Goal: Information Seeking & Learning: Learn about a topic

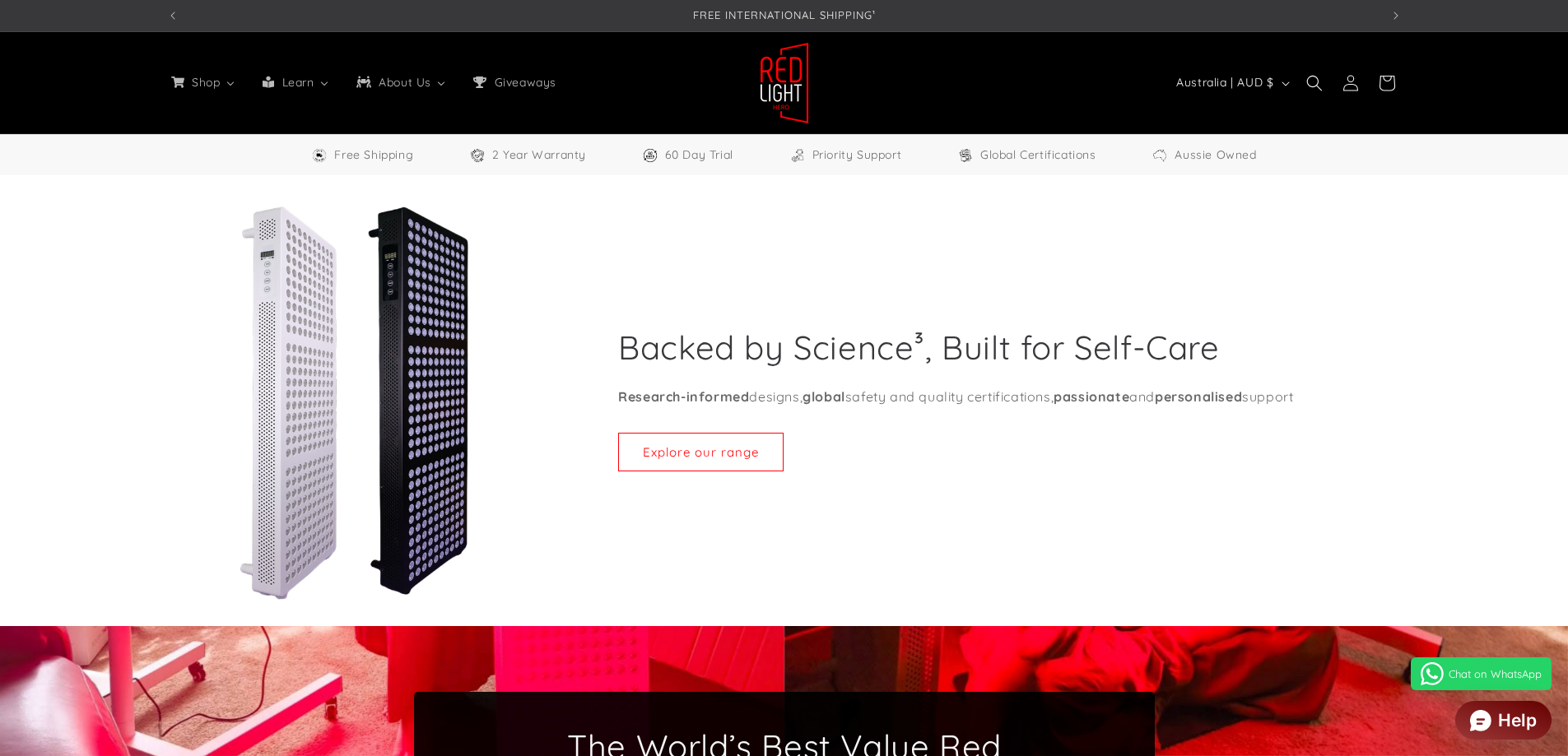
select select "**"
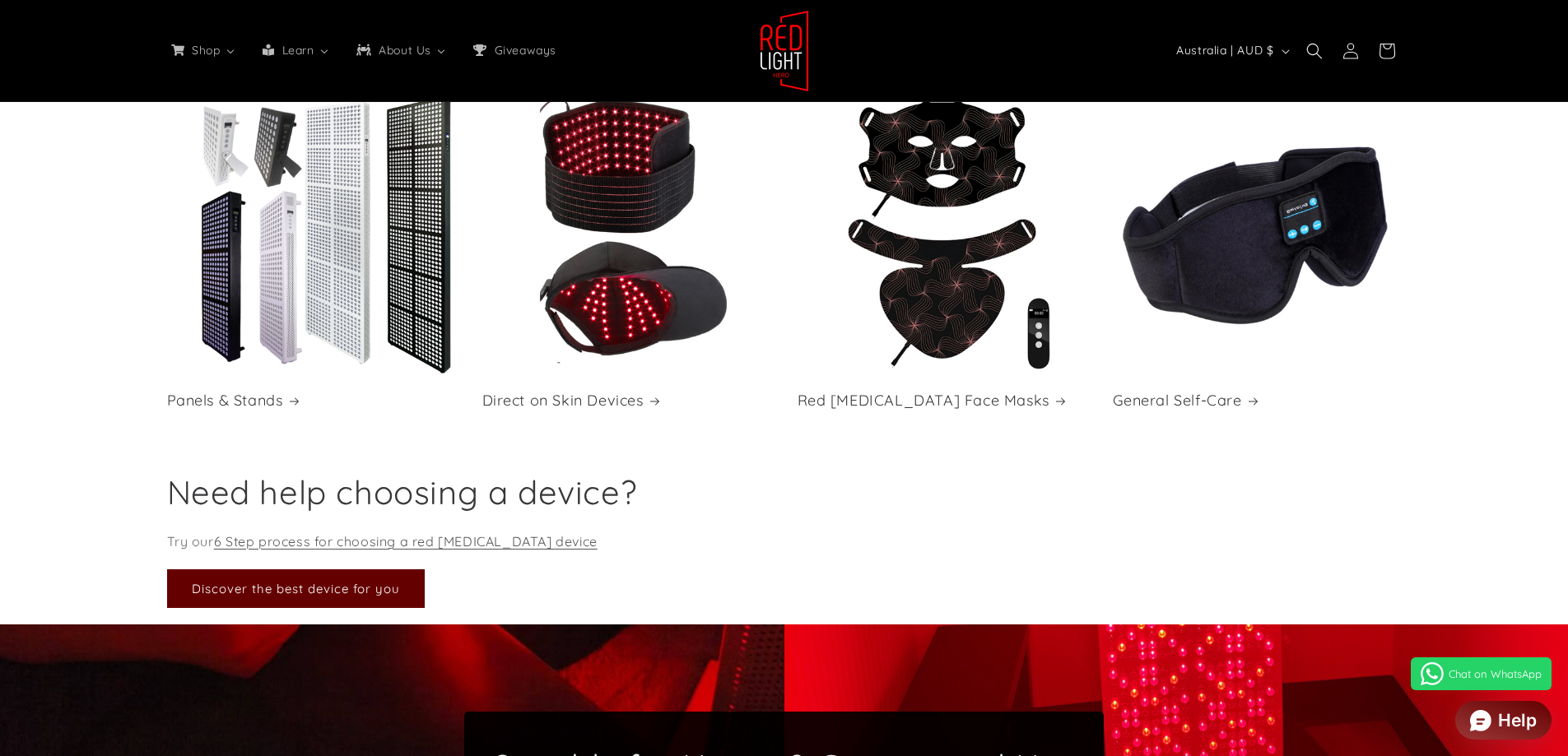
scroll to position [0, 3641]
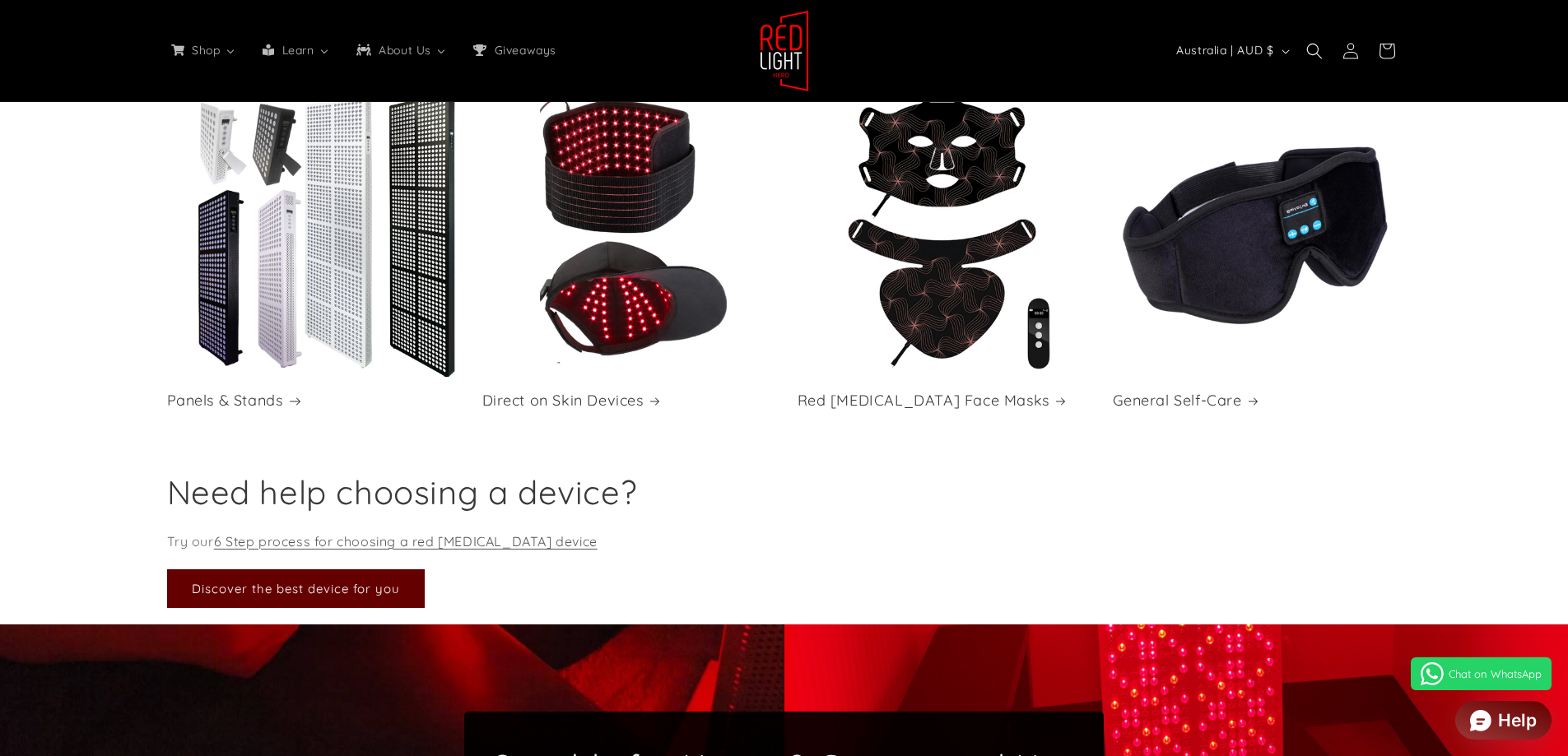
click at [267, 403] on link "Panels & Stands" at bounding box center [311, 400] width 289 height 19
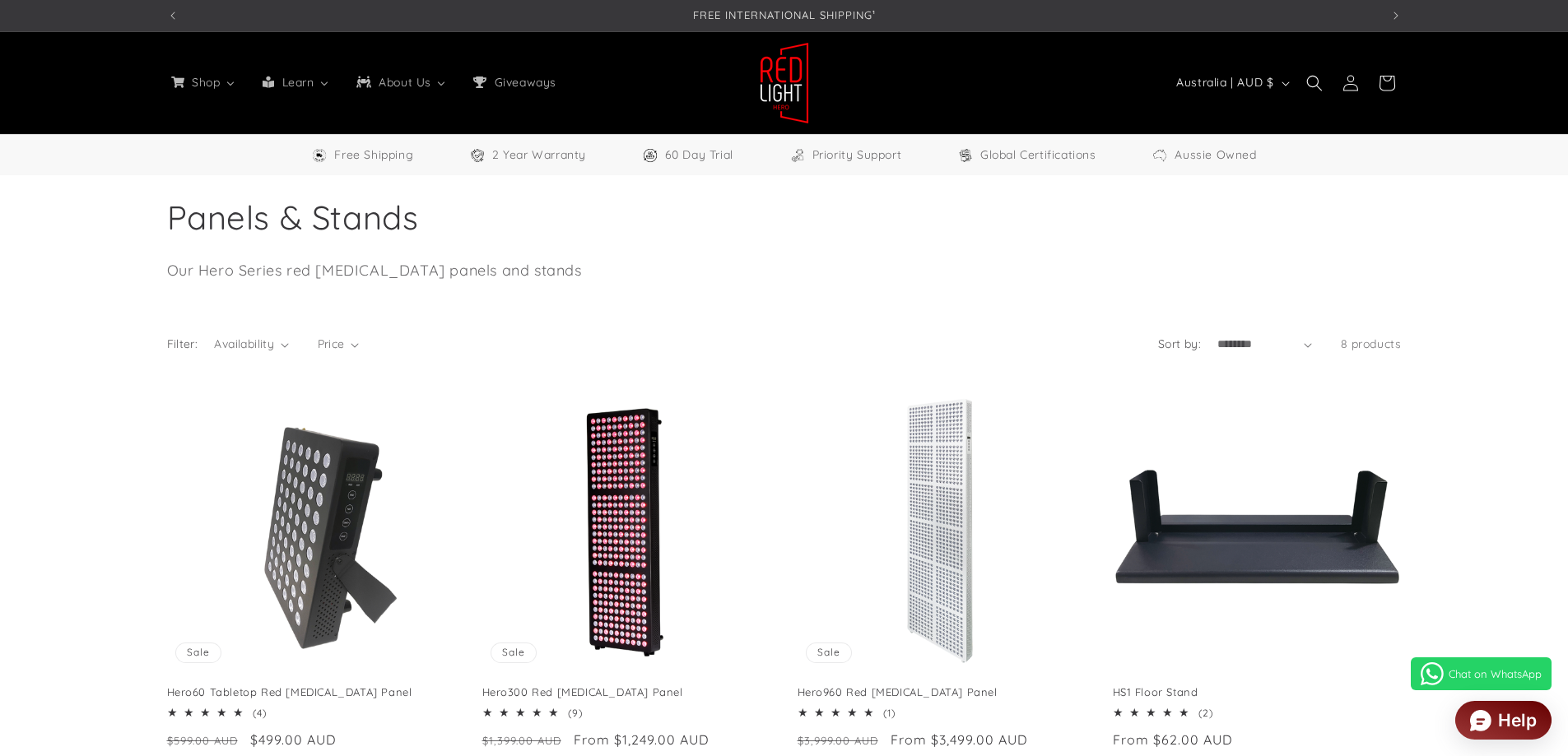
select select "**"
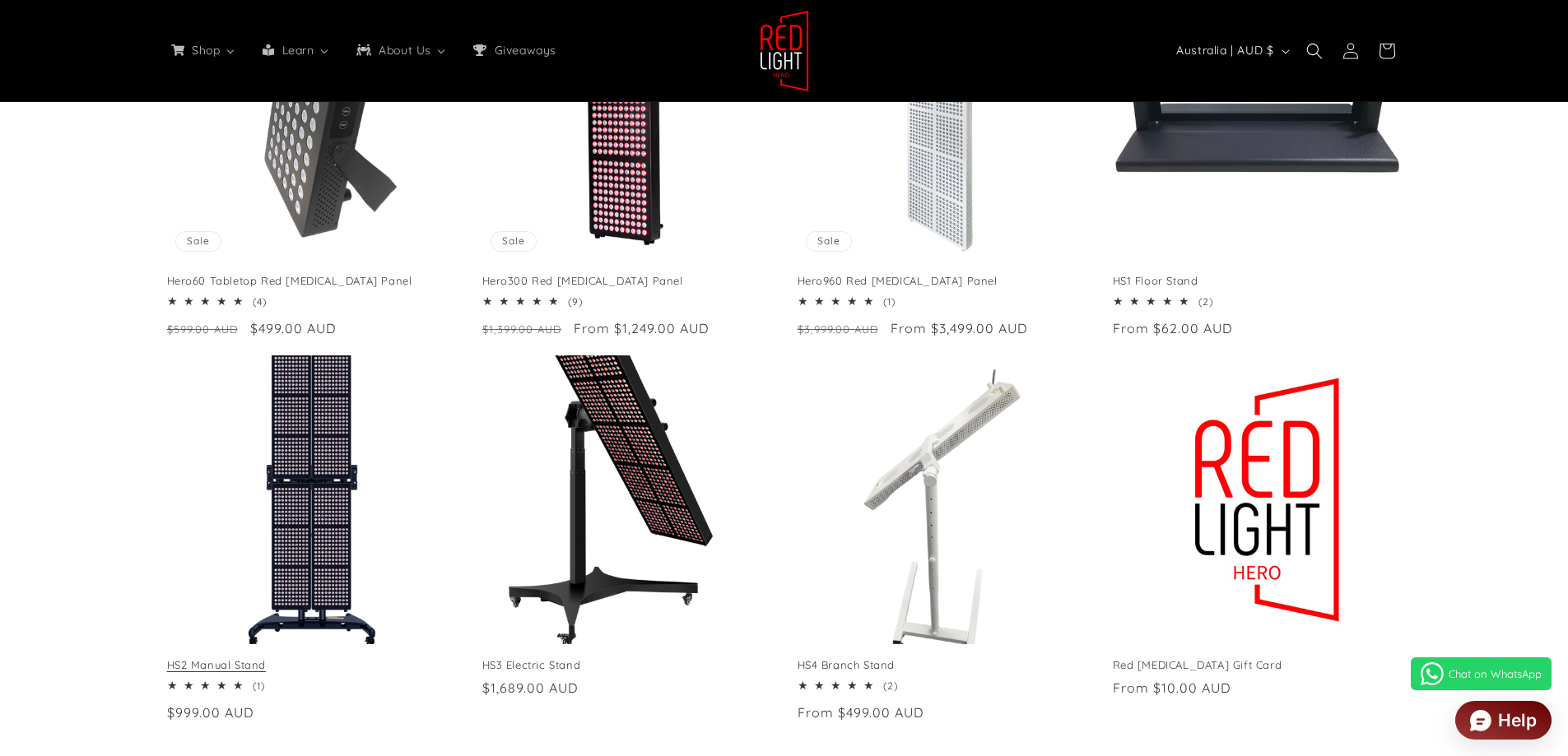
scroll to position [0, 1214]
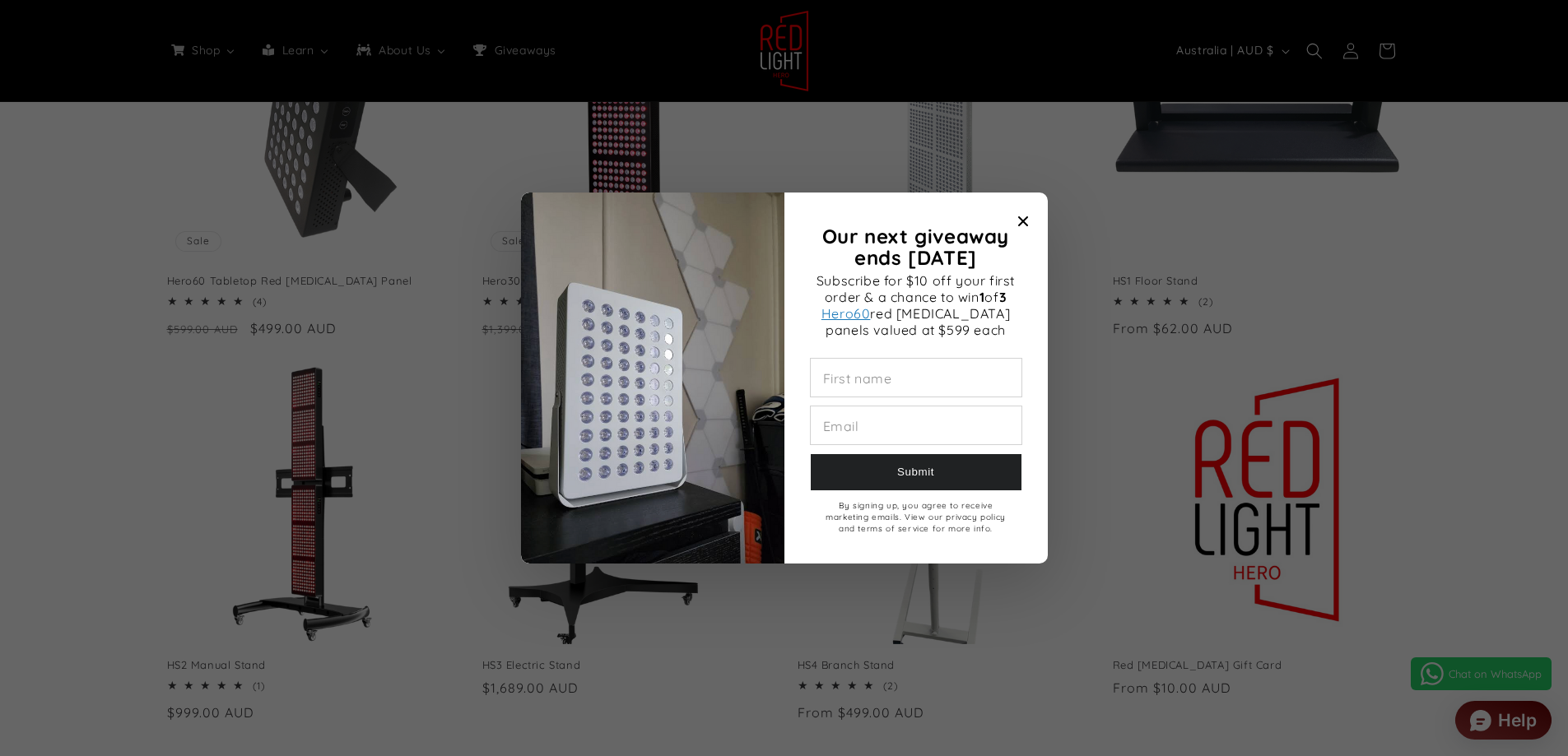
click at [1019, 219] on icon "Close modal" at bounding box center [1023, 221] width 10 height 10
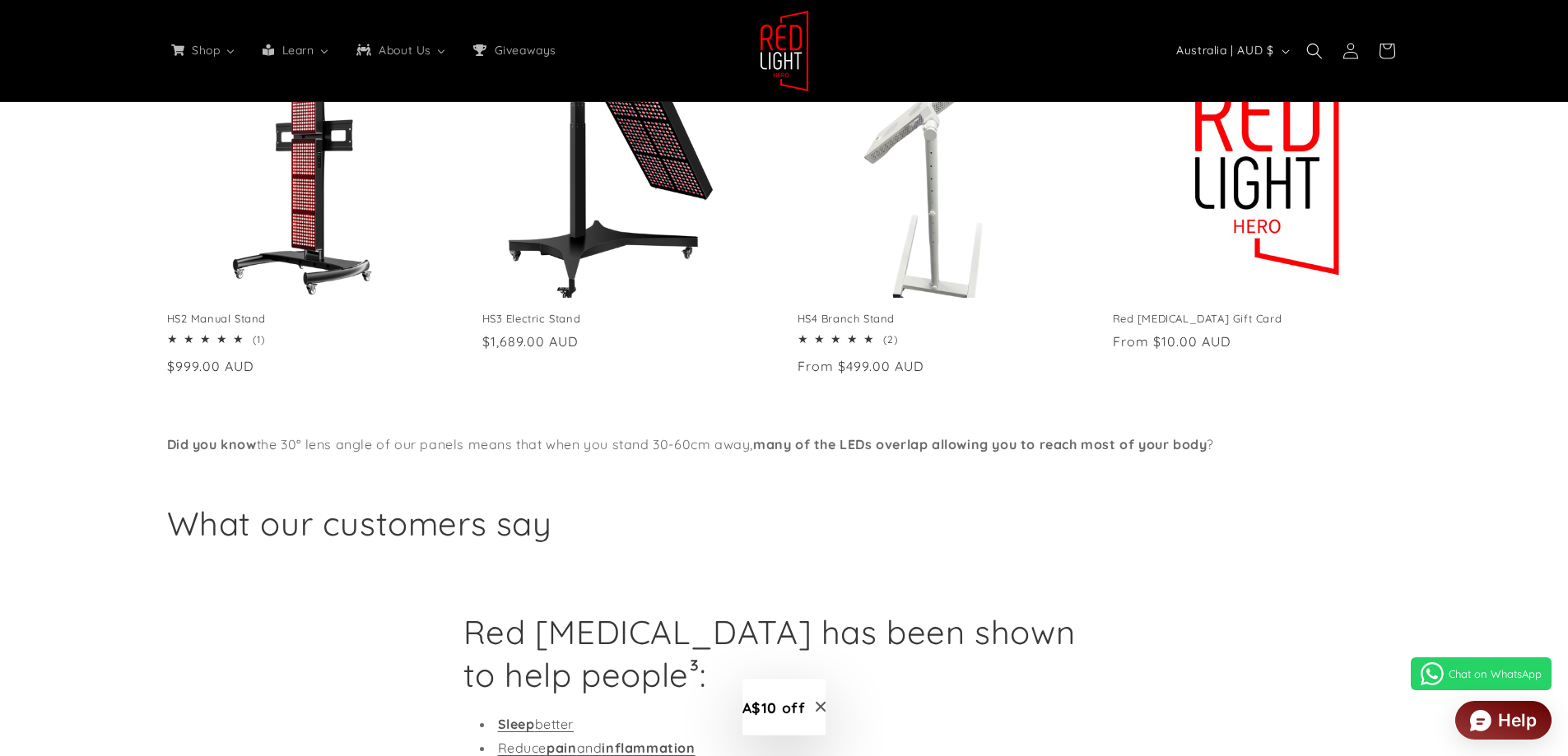
scroll to position [658, 0]
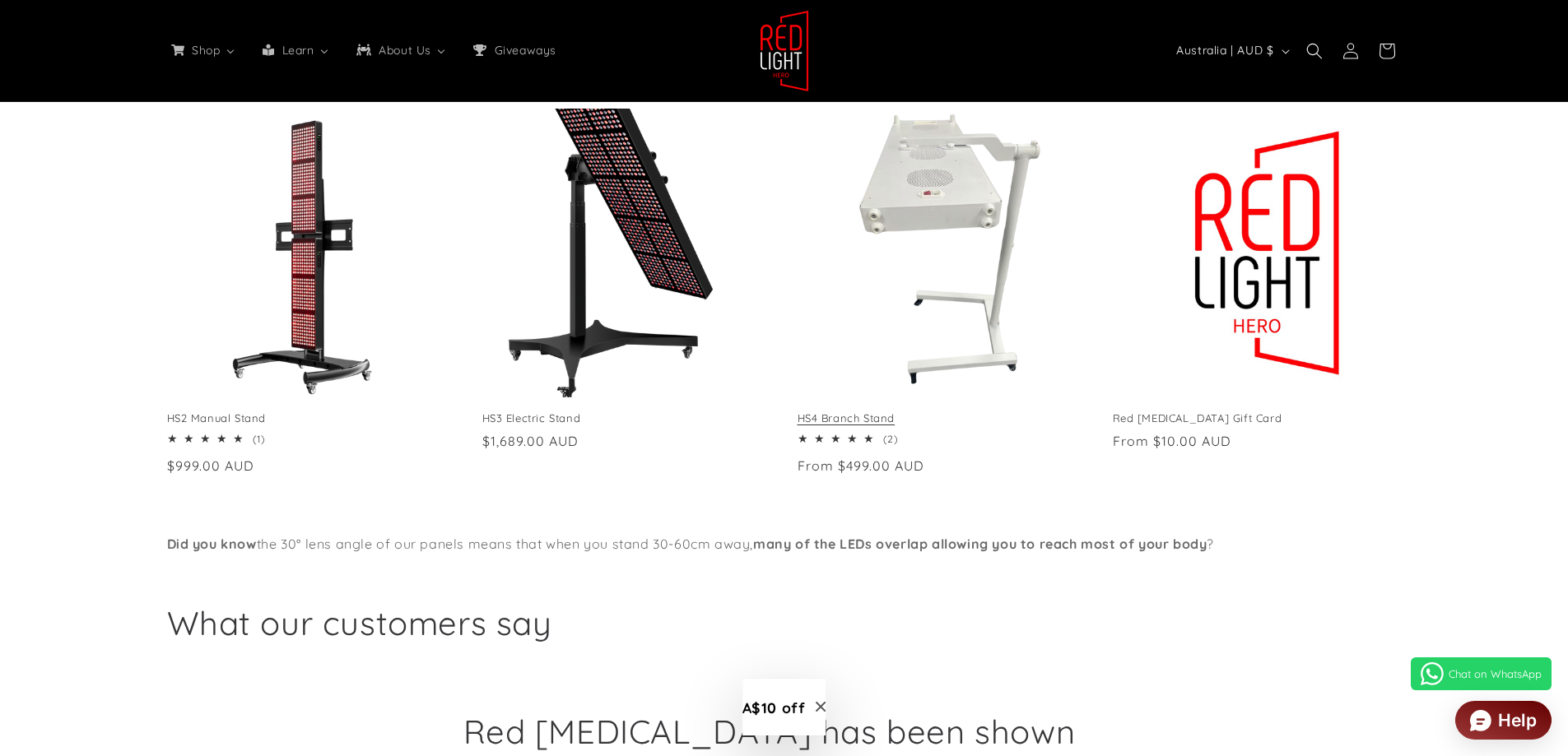
click at [944, 411] on link "HS4 Branch Stand" at bounding box center [942, 417] width 289 height 14
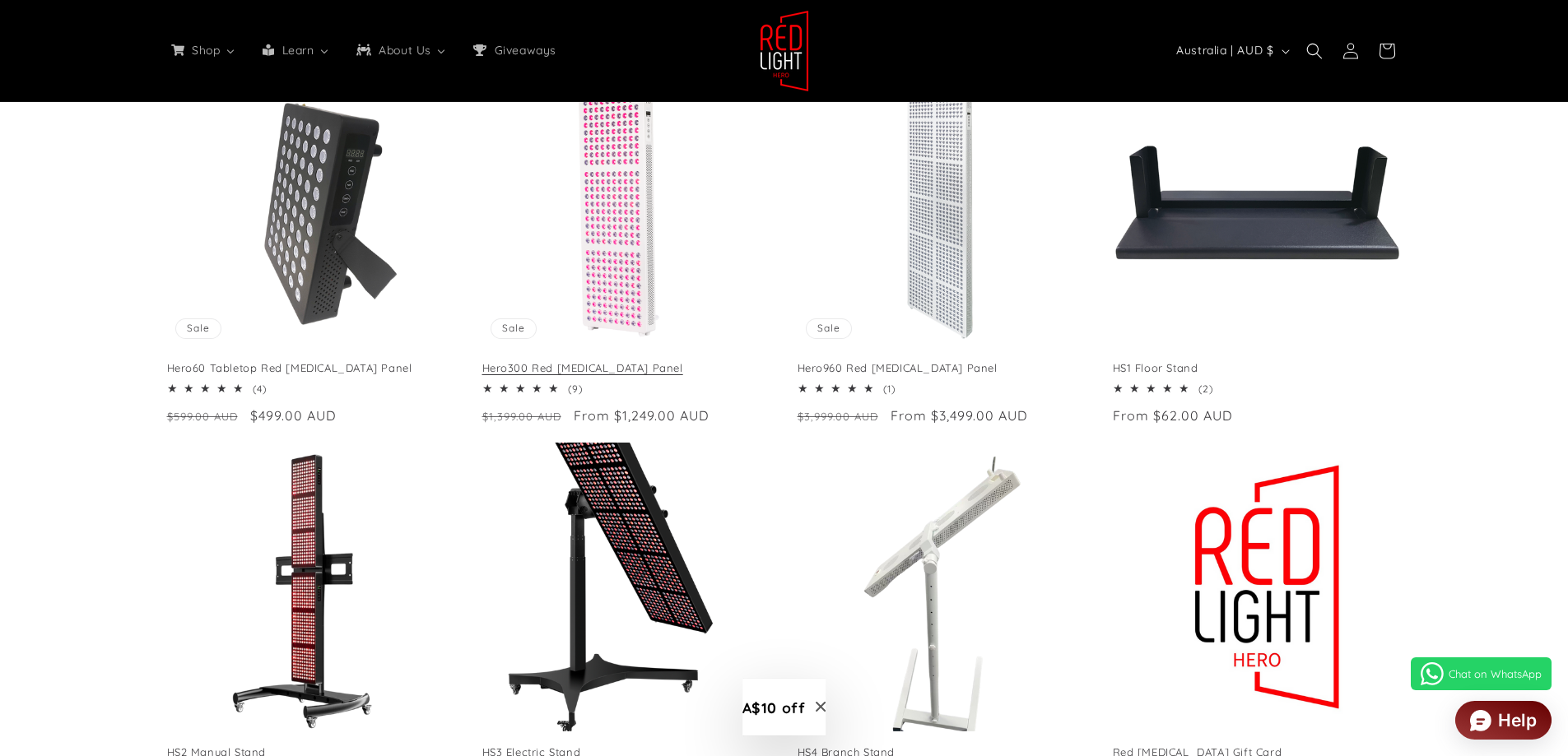
scroll to position [164, 0]
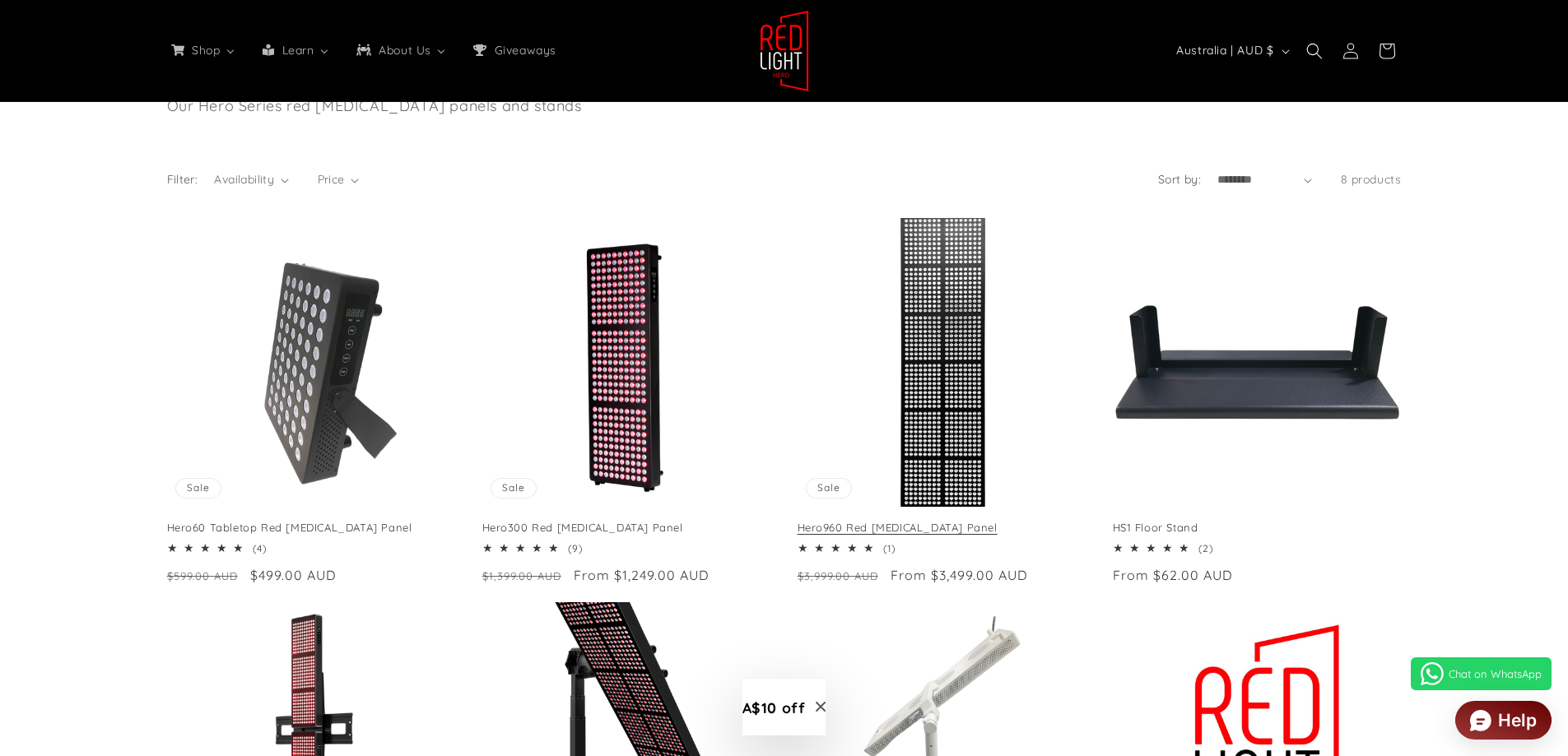
click at [930, 521] on link "Hero960 Red [MEDICAL_DATA] Panel" at bounding box center [942, 528] width 289 height 14
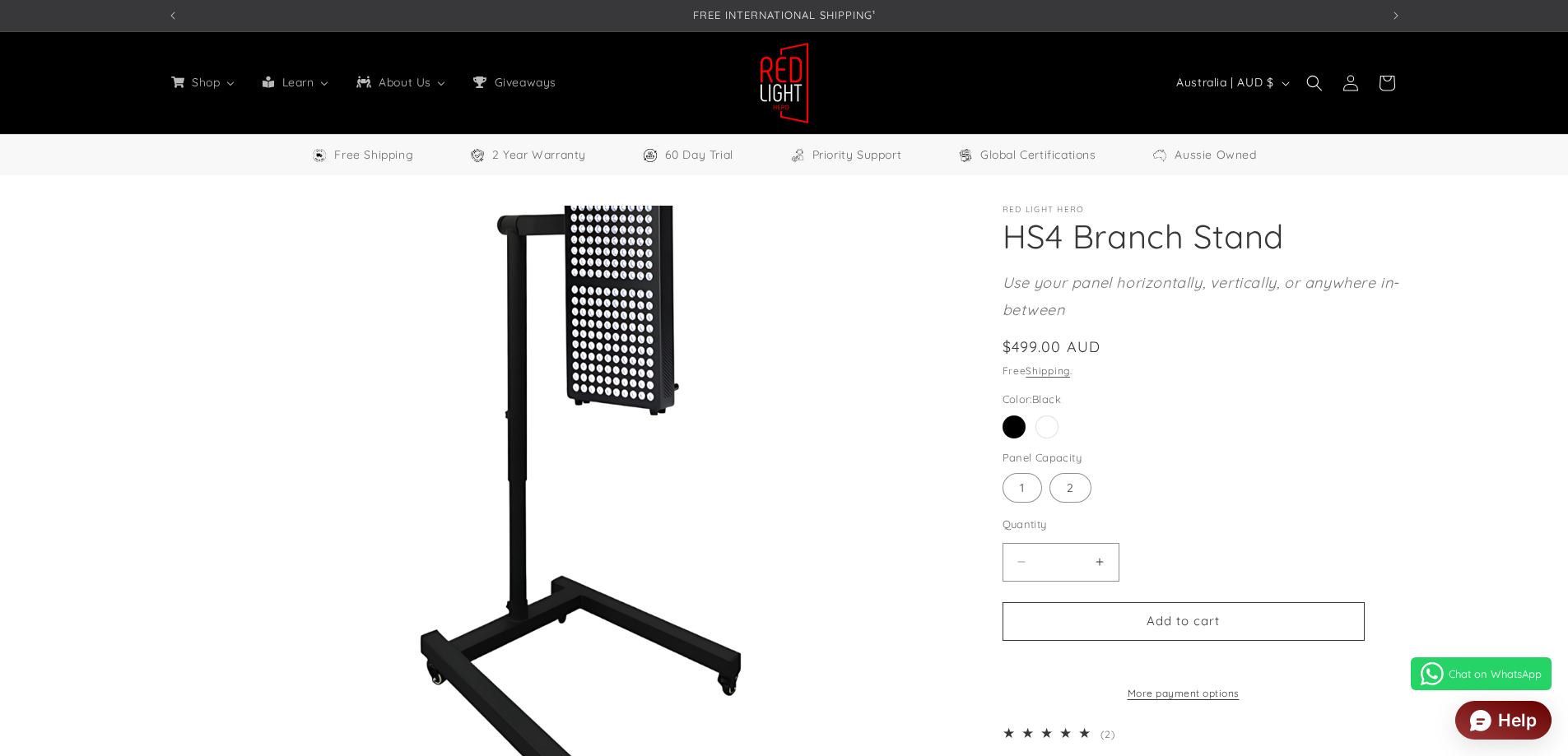
select select "**"
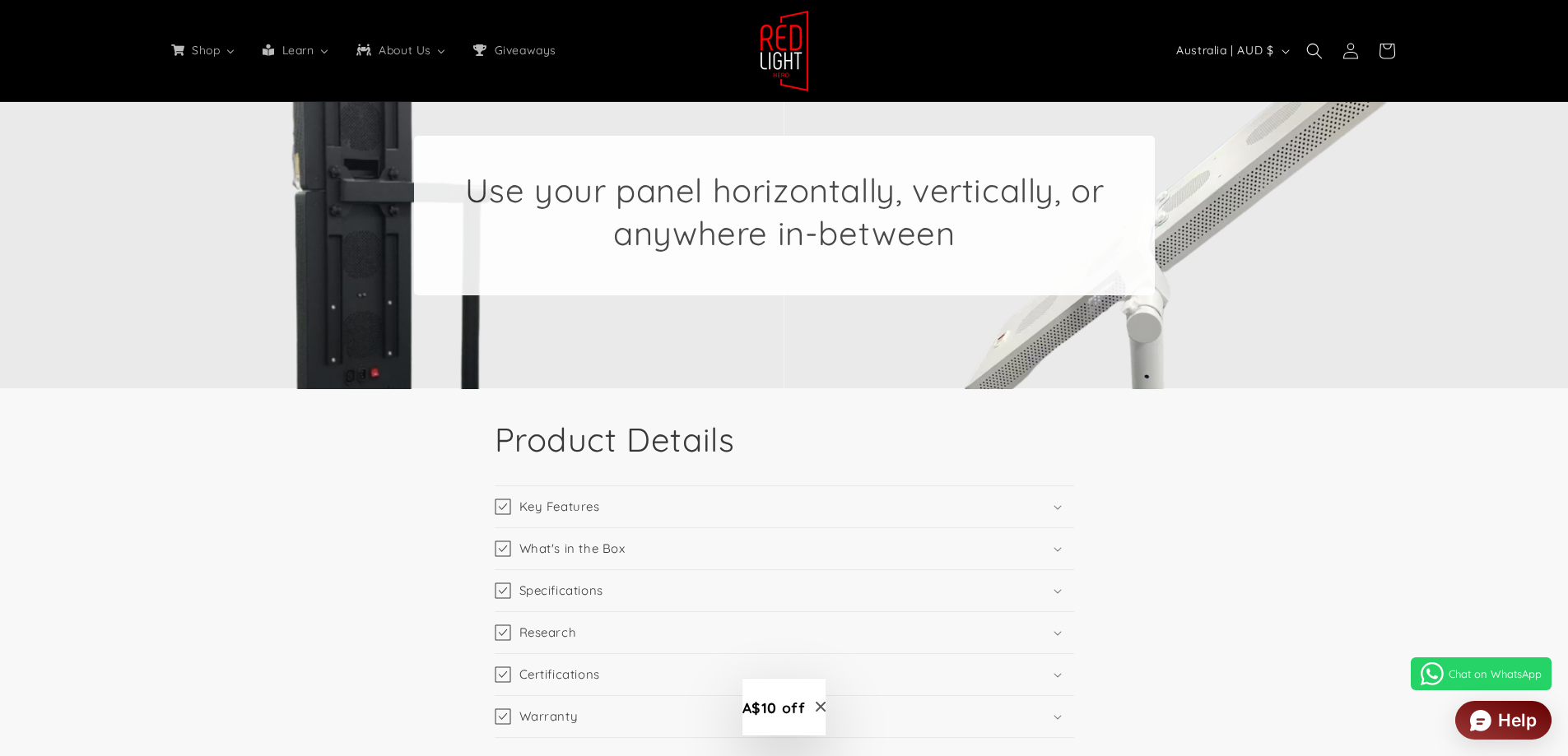
scroll to position [1646, 0]
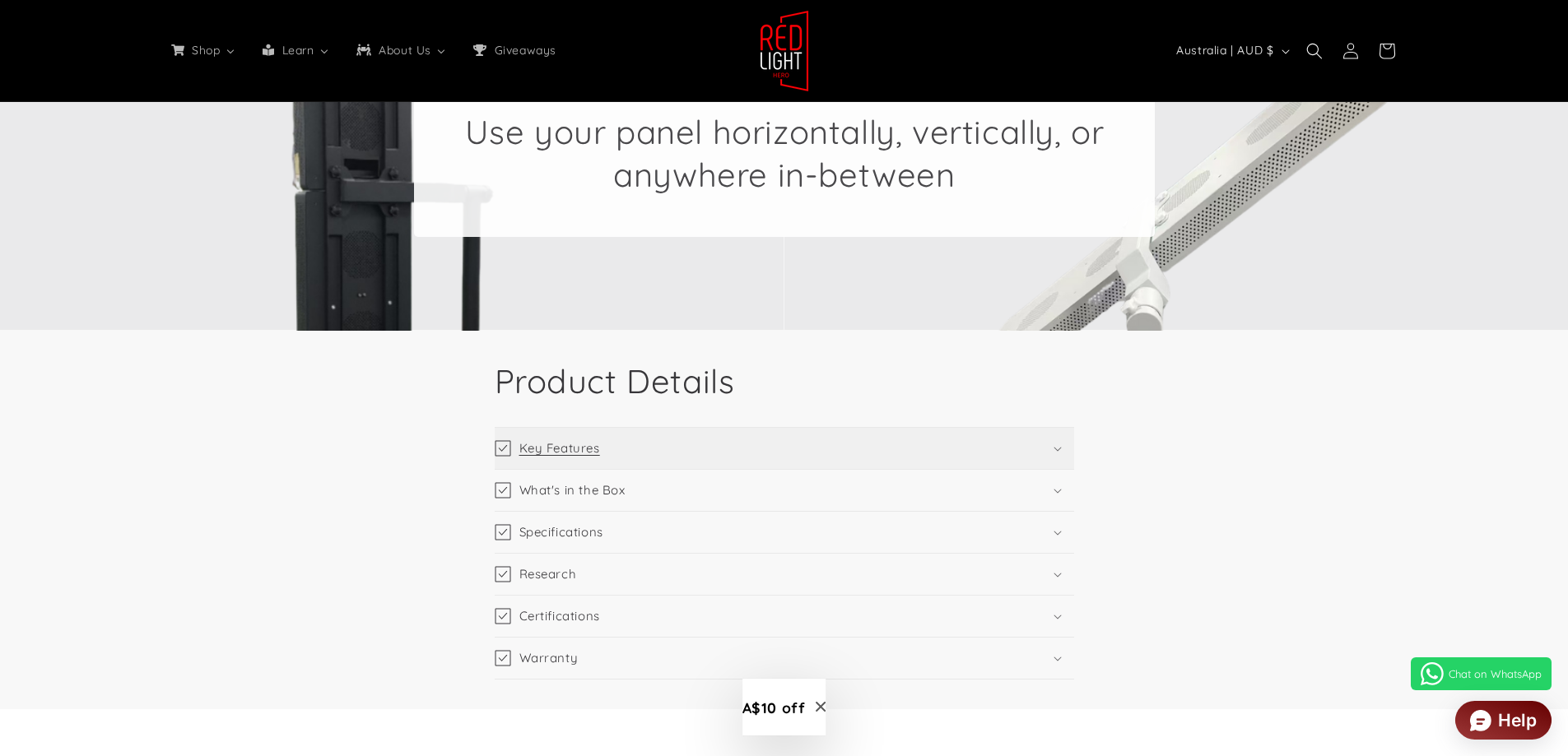
click at [1058, 450] on icon at bounding box center [1058, 450] width 7 height 4
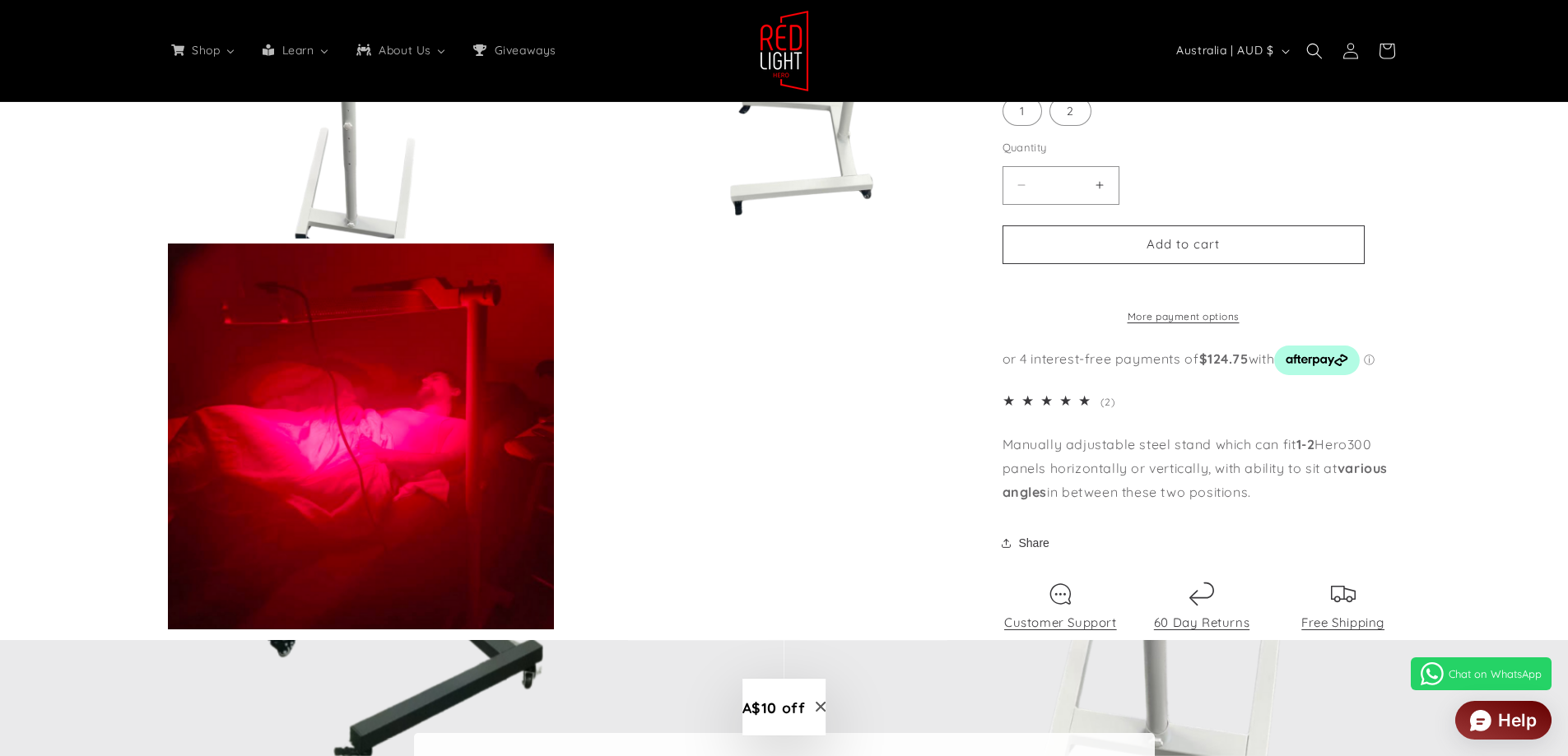
scroll to position [740, 0]
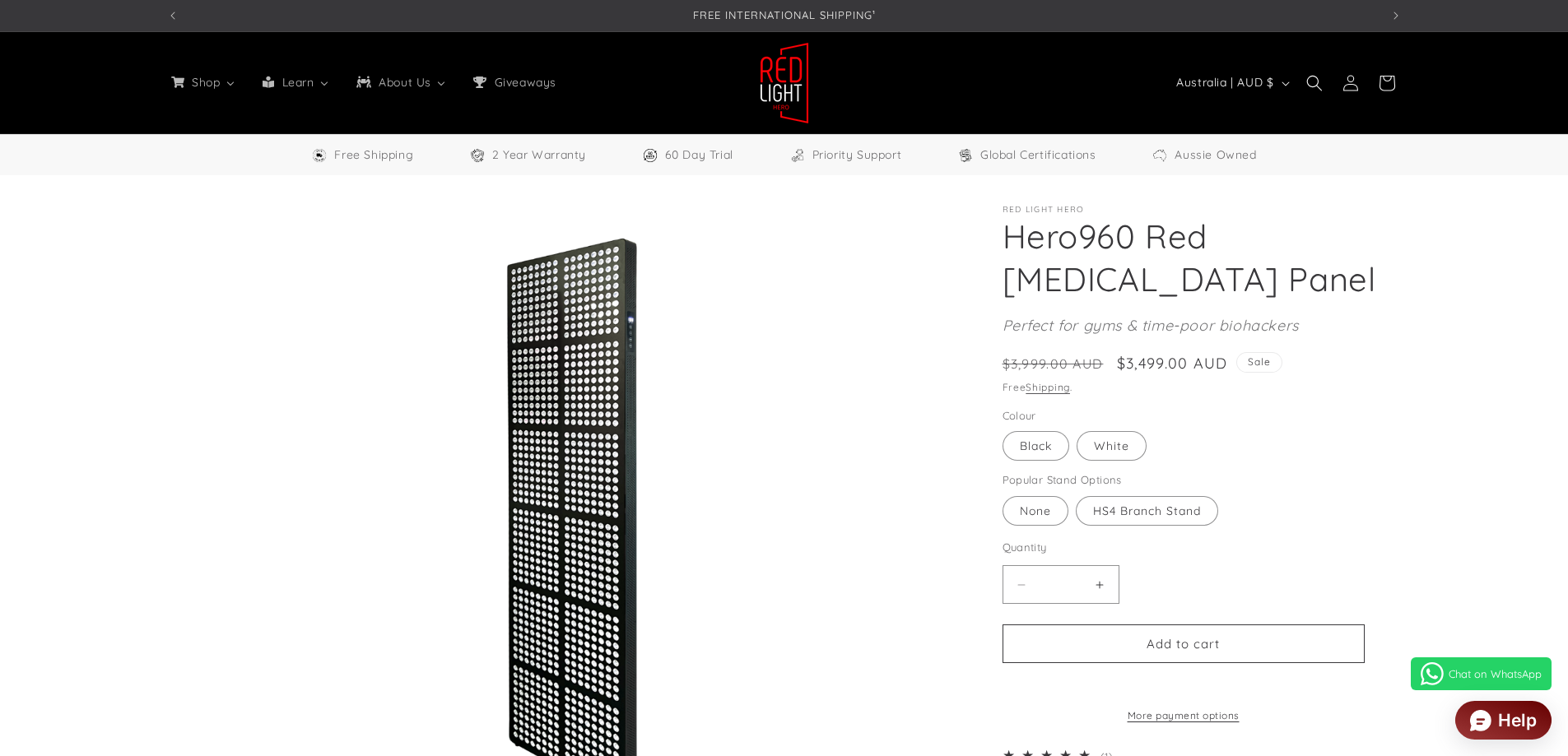
select select "**"
click at [1121, 444] on label "White Variant sold out or unavailable" at bounding box center [1112, 446] width 70 height 29
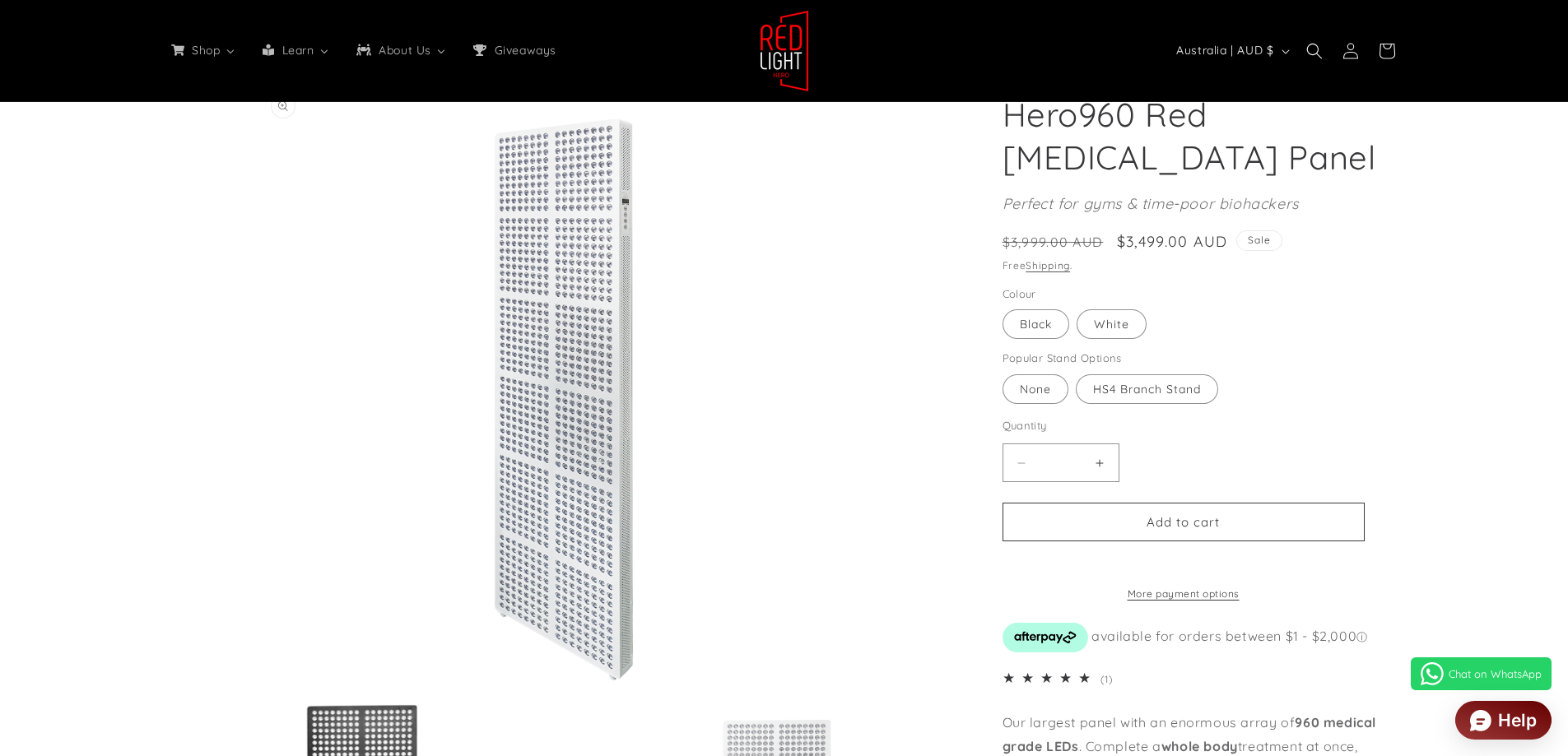
scroll to position [83, 0]
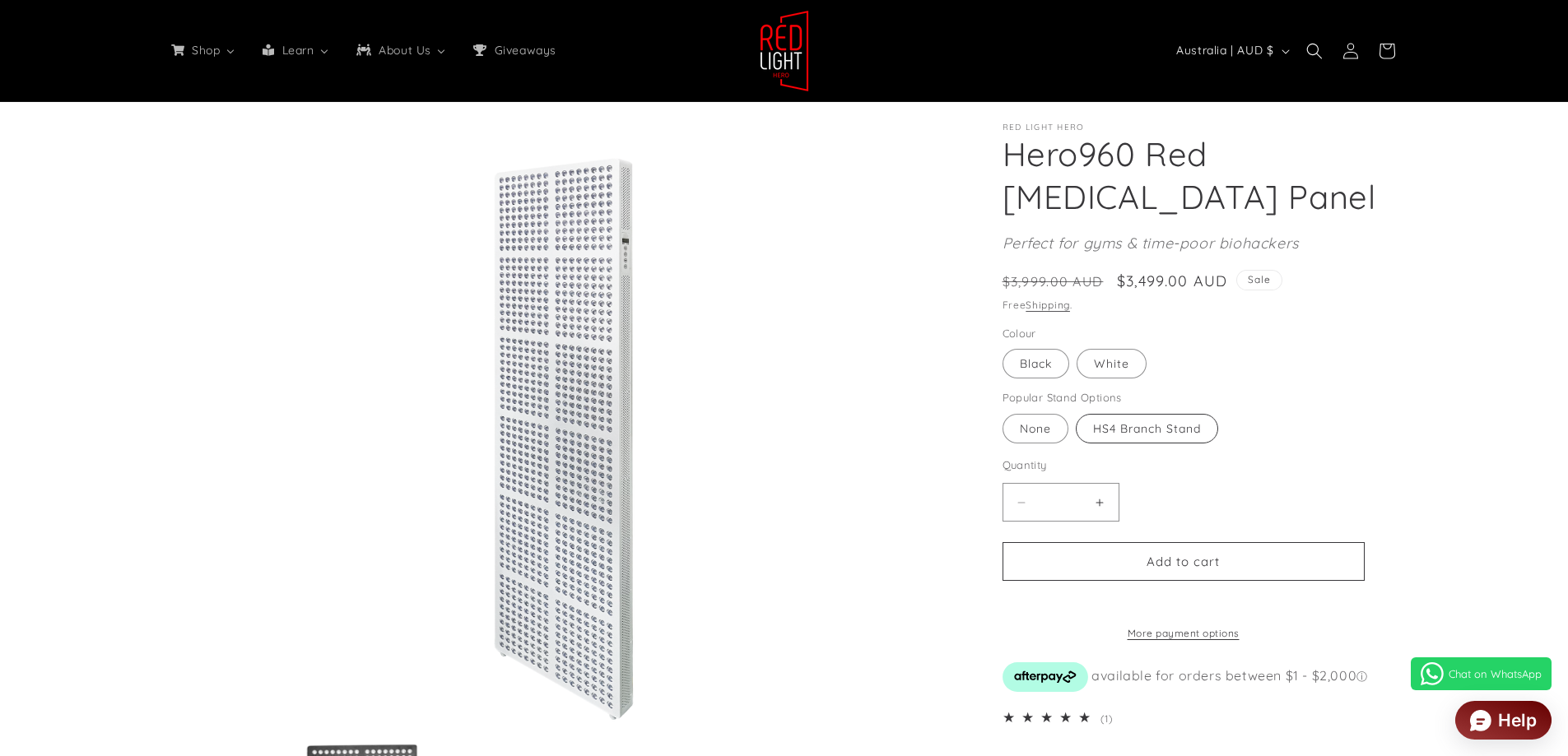
click at [1154, 435] on label "HS4 Branch Stand Variant sold out or unavailable" at bounding box center [1147, 428] width 142 height 29
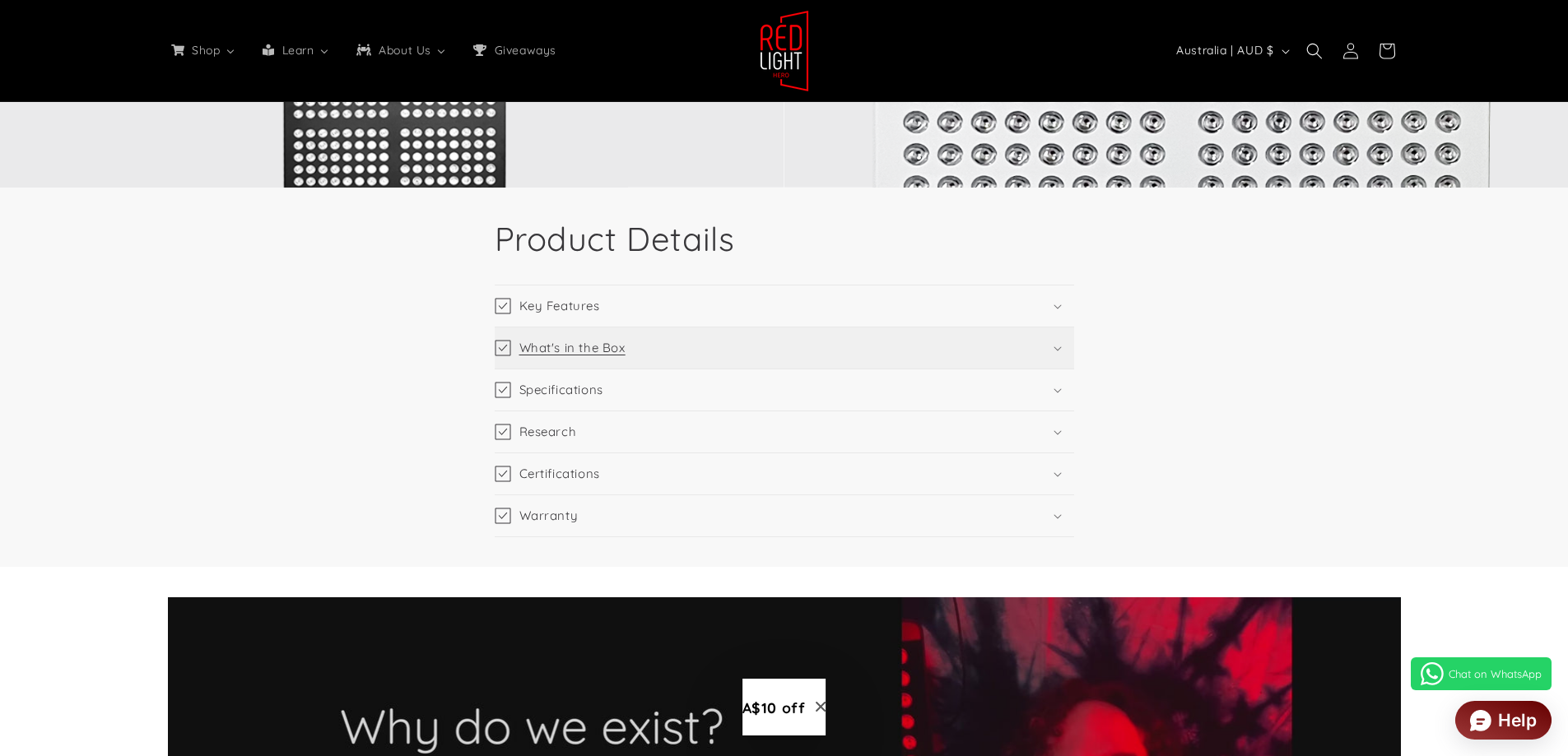
scroll to position [0, 3641]
click at [1054, 306] on icon at bounding box center [1058, 306] width 8 height 5
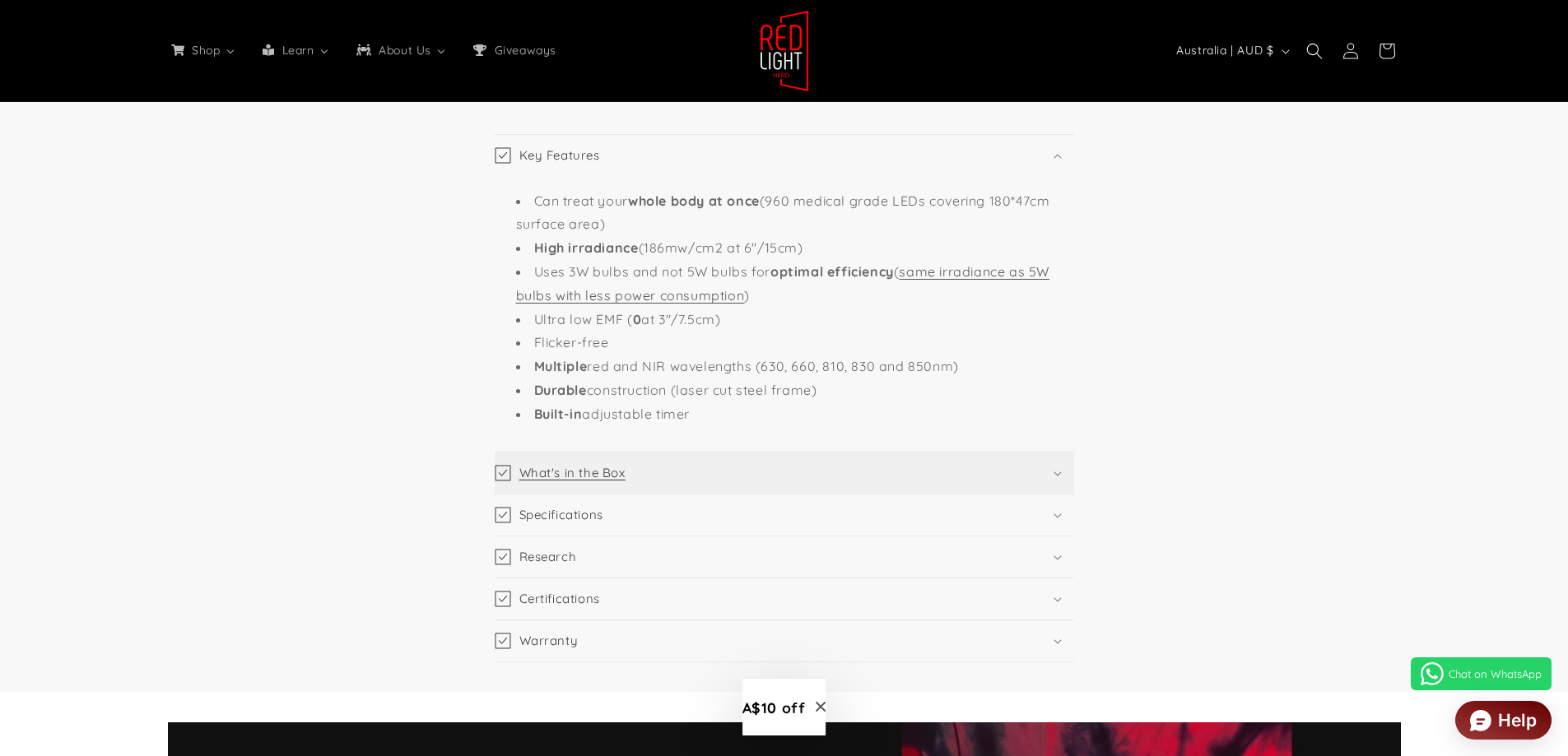
scroll to position [3127, 0]
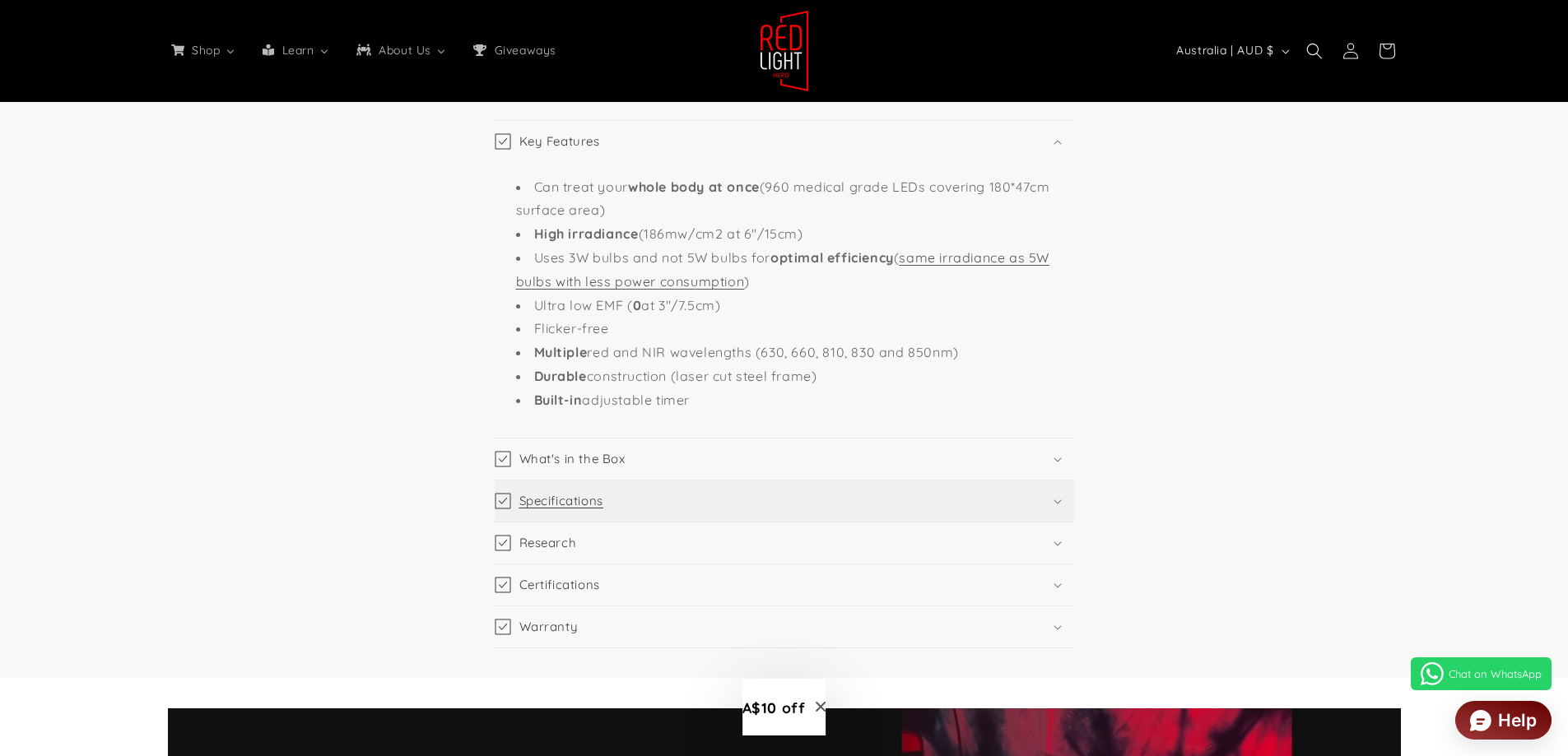
click at [1059, 499] on icon at bounding box center [1058, 501] width 8 height 5
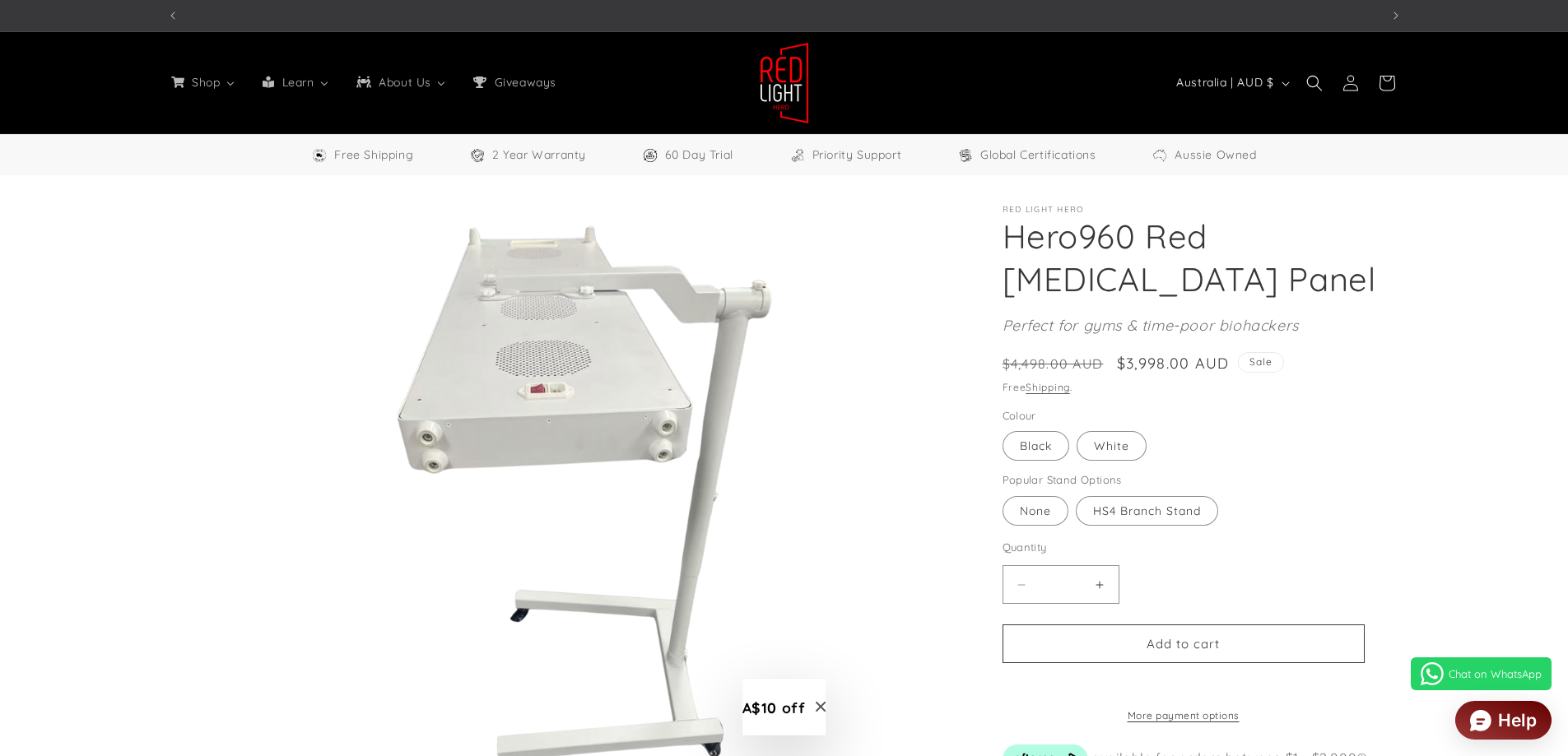
scroll to position [0, 0]
